Goal: Information Seeking & Learning: Learn about a topic

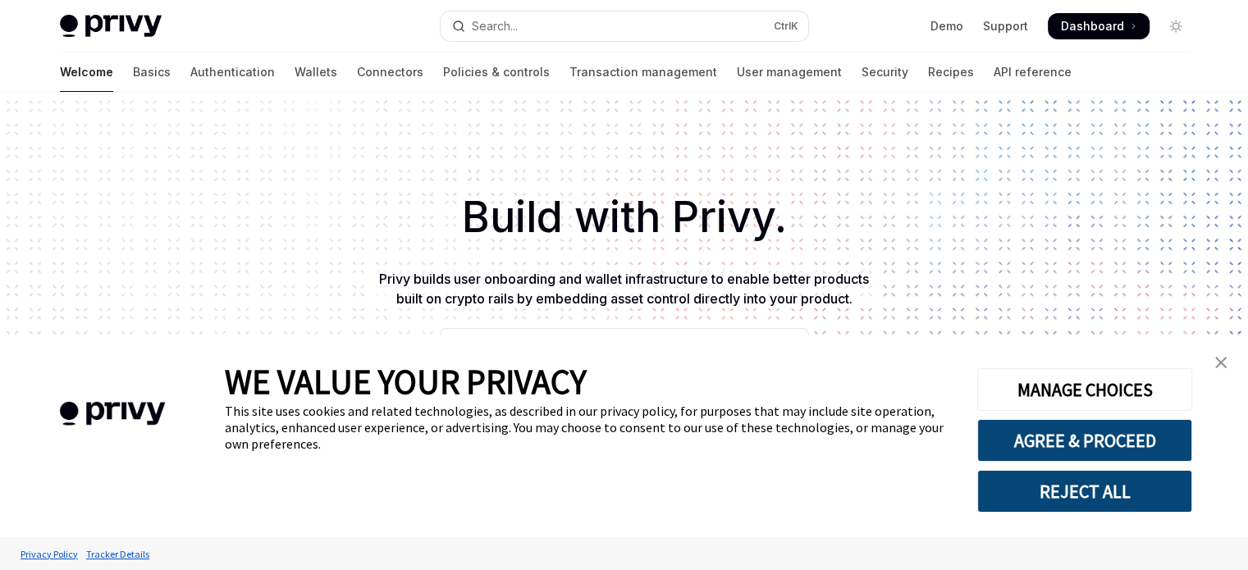
scroll to position [62, 0]
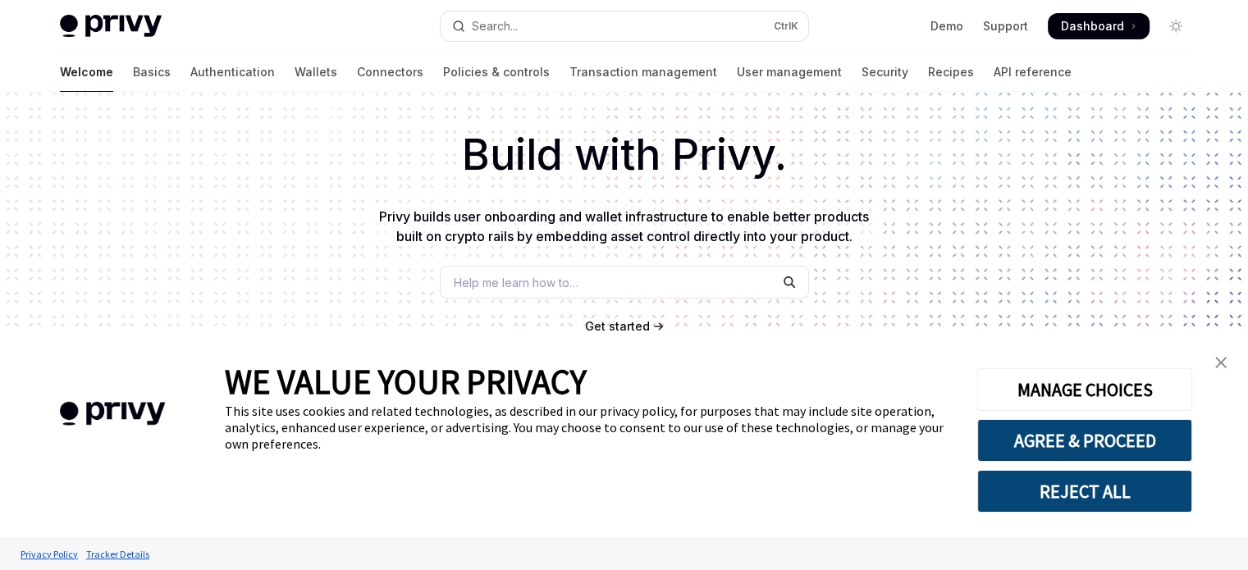
click at [1221, 358] on img "close banner" at bounding box center [1220, 362] width 11 height 11
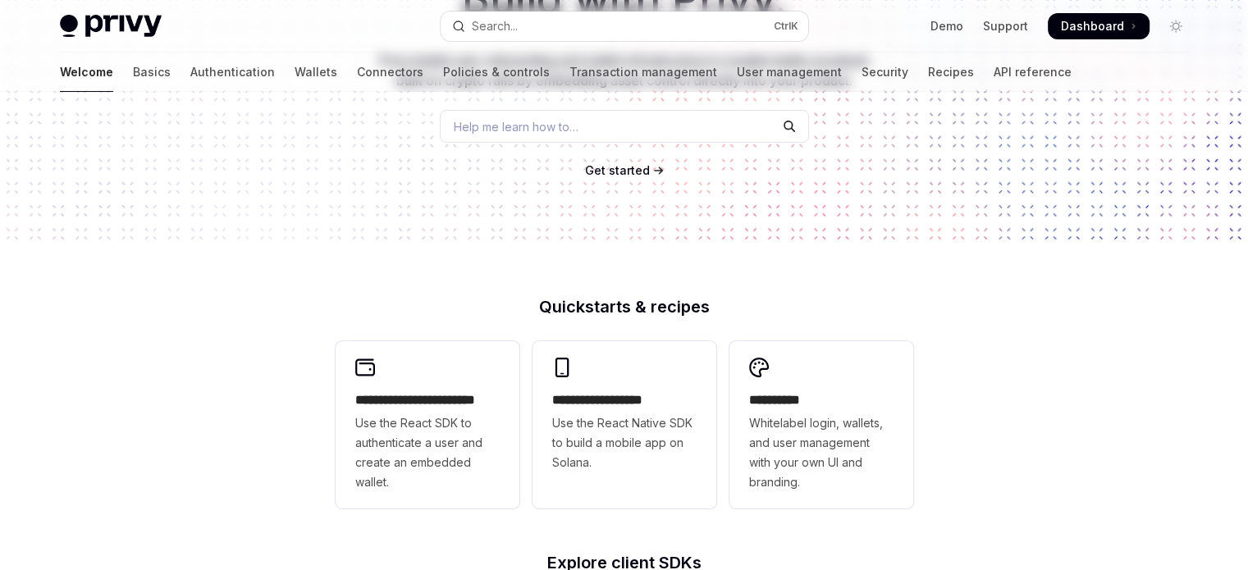
scroll to position [0, 0]
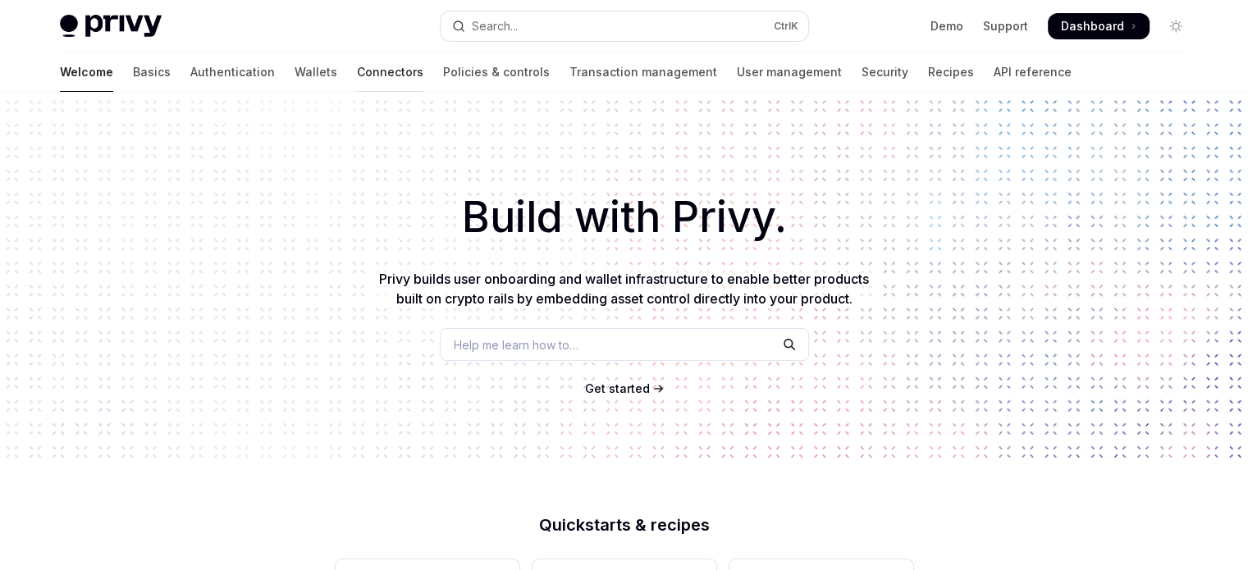
click at [357, 66] on link "Connectors" at bounding box center [390, 71] width 66 height 39
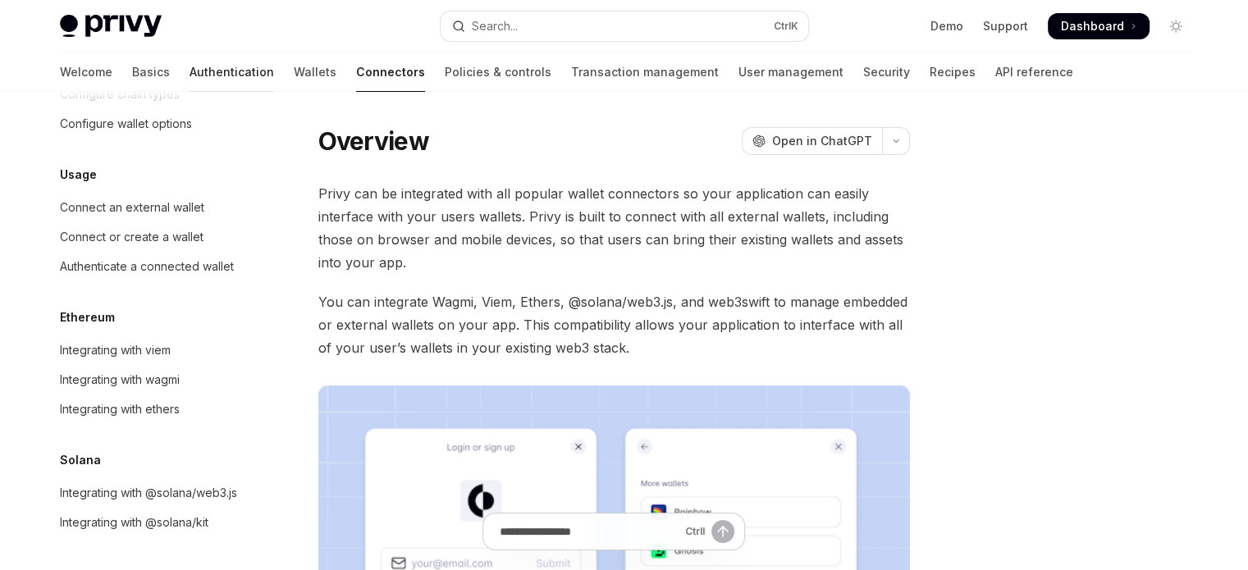
click at [189, 73] on link "Authentication" at bounding box center [231, 71] width 84 height 39
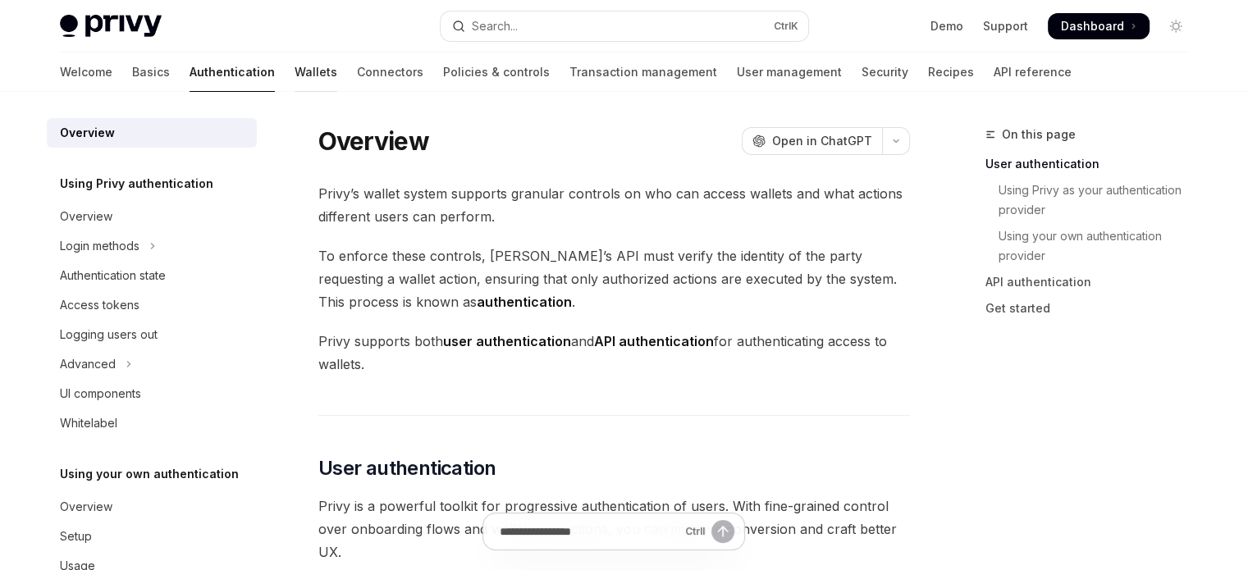
click at [294, 73] on link "Wallets" at bounding box center [315, 71] width 43 height 39
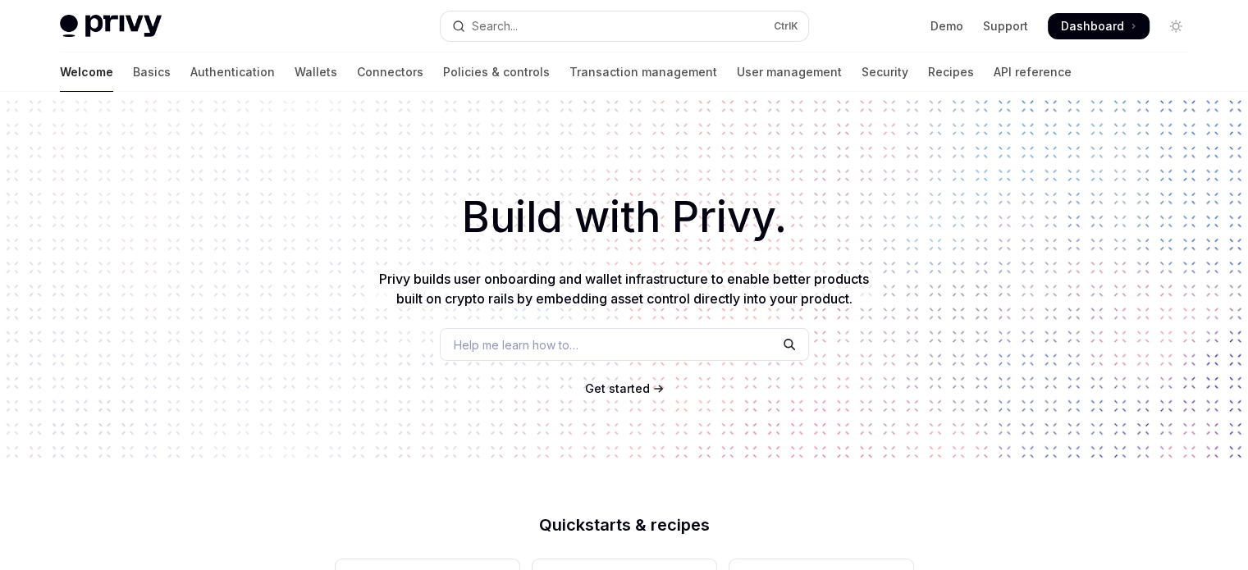
click at [116, 21] on img at bounding box center [111, 26] width 102 height 23
type textarea "*"
click at [506, 25] on div "Search..." at bounding box center [495, 26] width 46 height 20
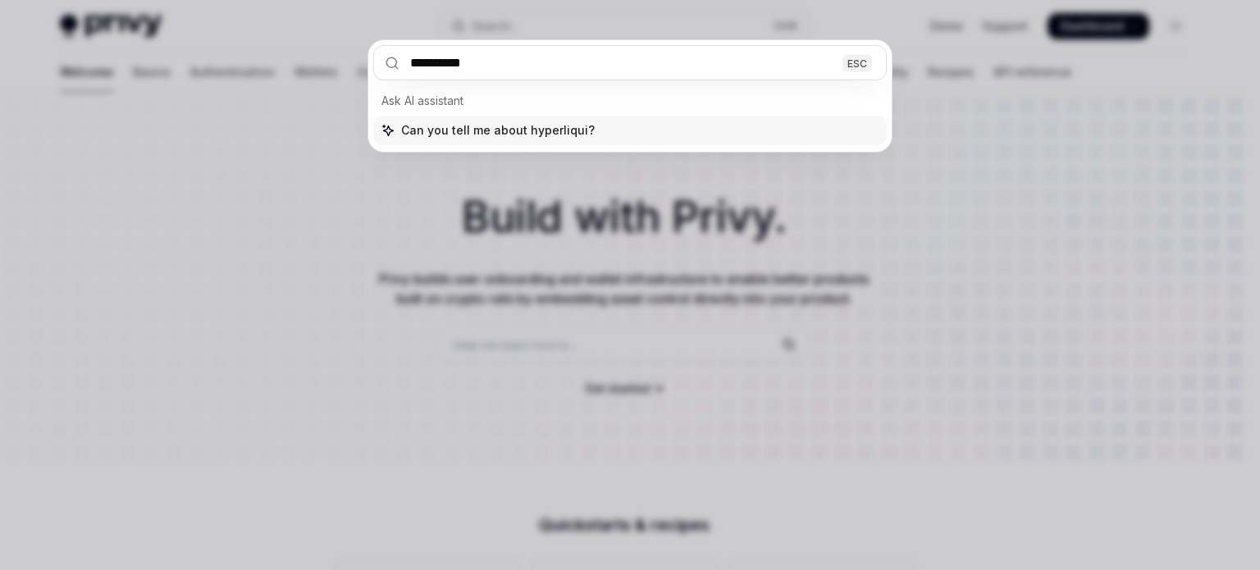
type input "**********"
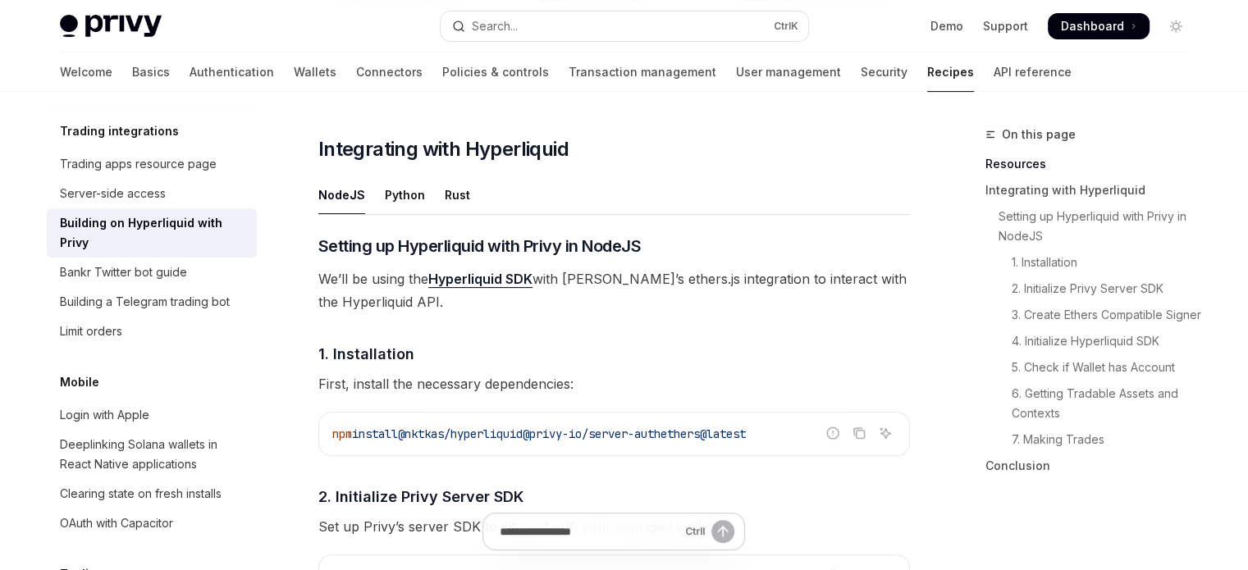
scroll to position [566, 0]
click at [408, 188] on div "Python" at bounding box center [405, 195] width 40 height 39
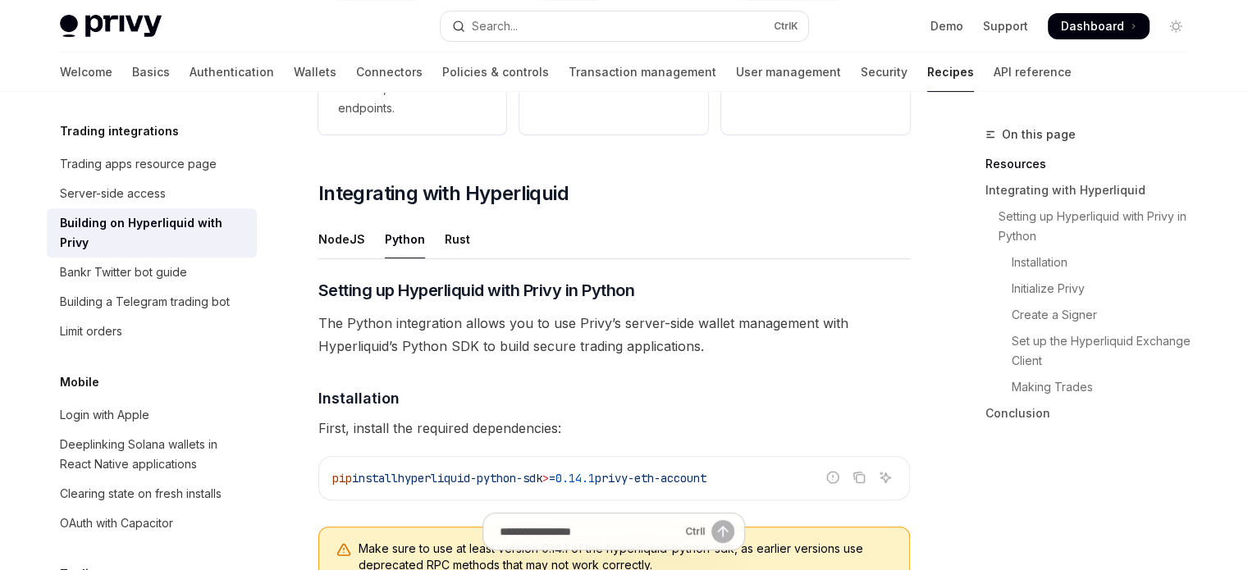
scroll to position [523, 0]
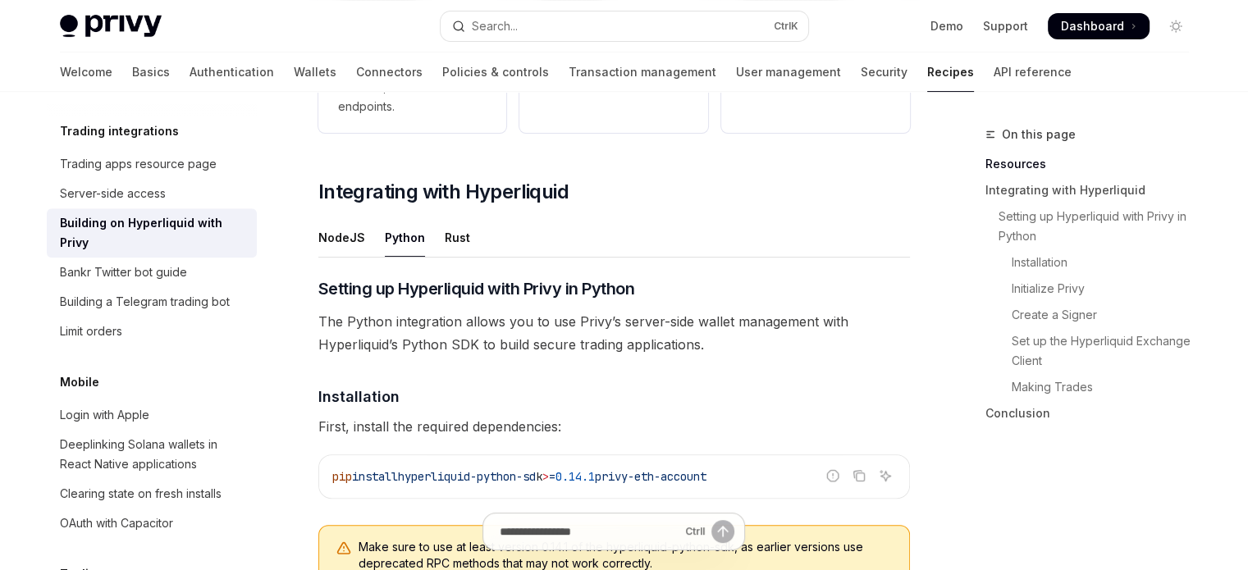
click at [171, 253] on div "Building on Hyperliquid with Privy" at bounding box center [153, 232] width 187 height 39
type textarea "*"
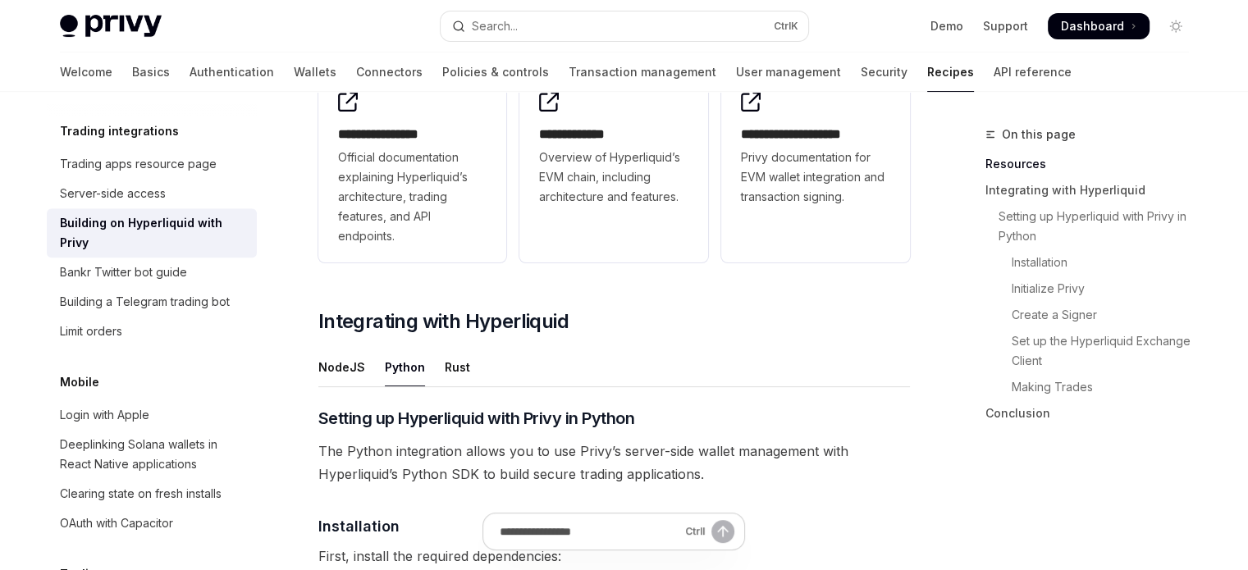
scroll to position [397, 0]
